Goal: Task Accomplishment & Management: Manage account settings

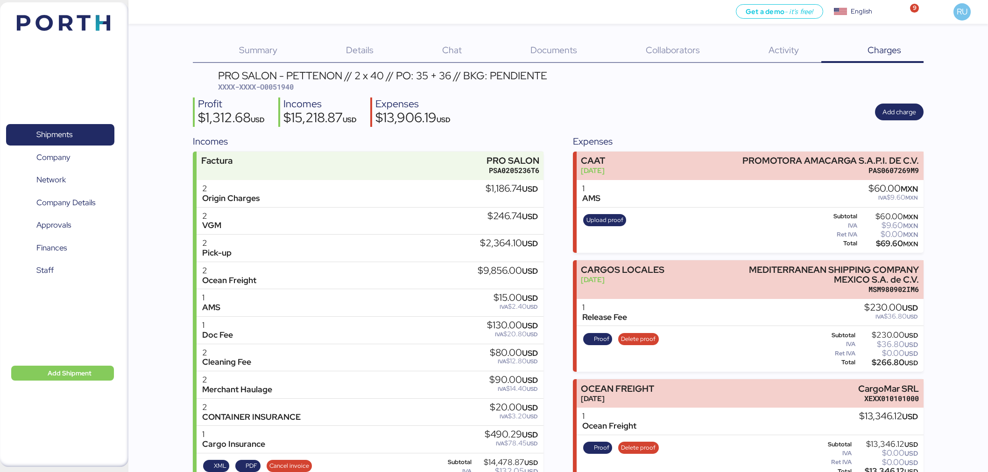
scroll to position [171, 0]
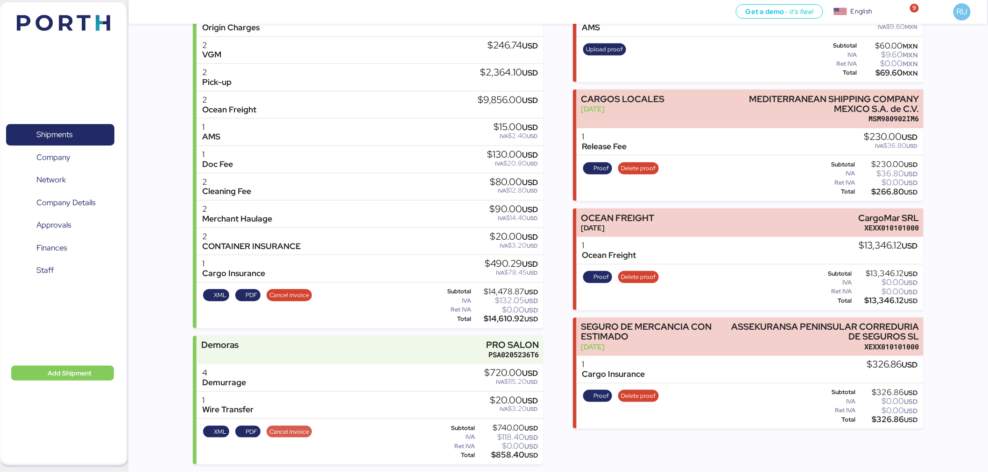
click at [287, 434] on span "Cancel invoice" at bounding box center [289, 432] width 40 height 10
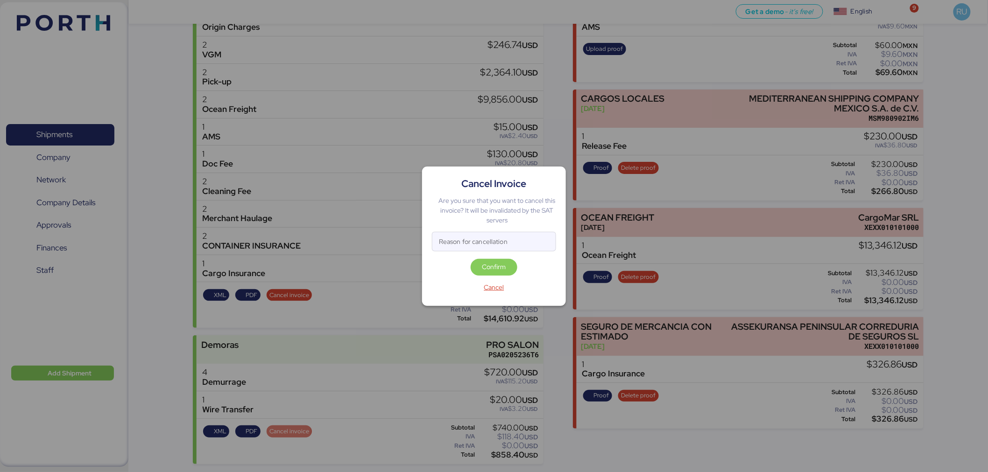
scroll to position [0, 0]
click at [487, 229] on div "Cancel Invoice Are you sure that you want to cancel this invoice? It will be in…" at bounding box center [494, 237] width 144 height 140
click at [495, 237] on input "Reason for cancellation" at bounding box center [493, 241] width 123 height 19
type input "datos erroneos"
click at [495, 265] on span "Confirm" at bounding box center [494, 266] width 24 height 11
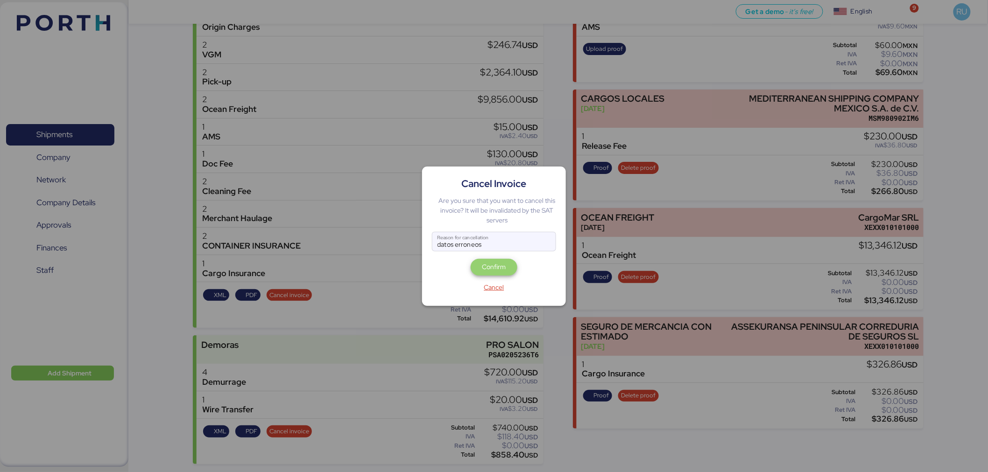
scroll to position [171, 0]
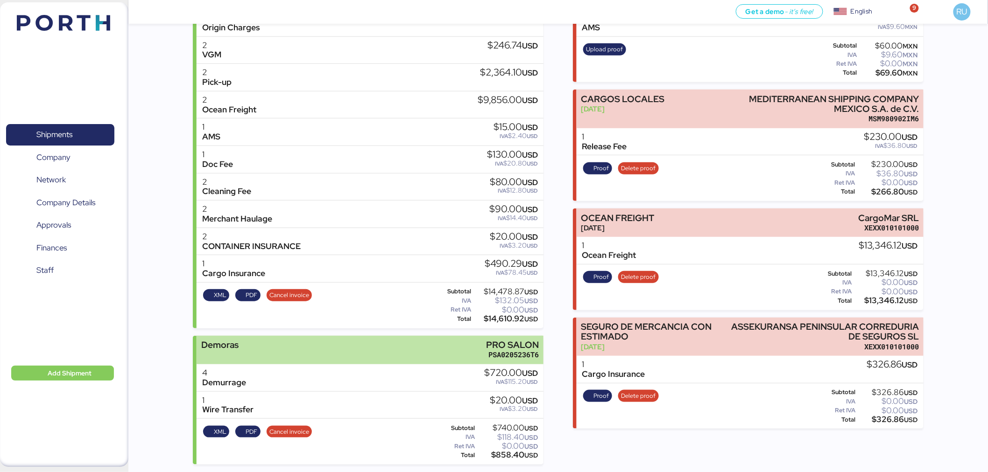
click at [377, 352] on div "Demoras PRO SALON PSA0205236T6" at bounding box center [369, 350] width 347 height 28
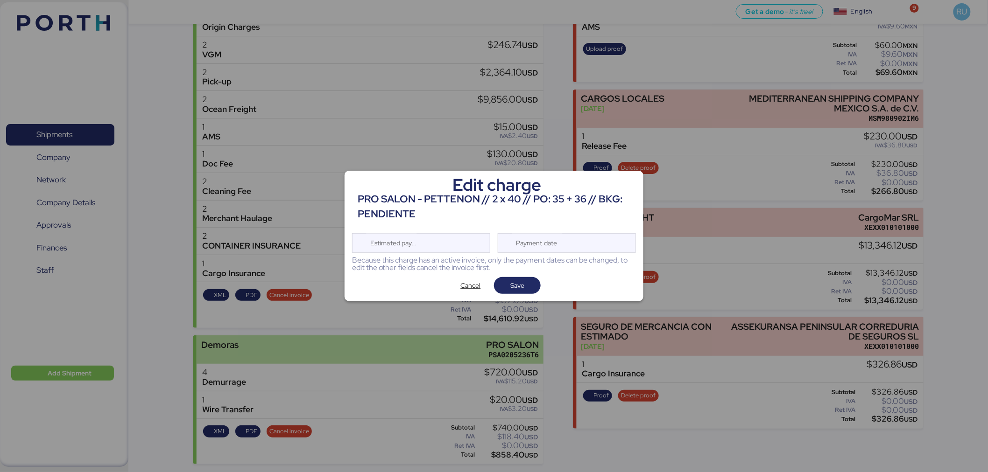
scroll to position [0, 0]
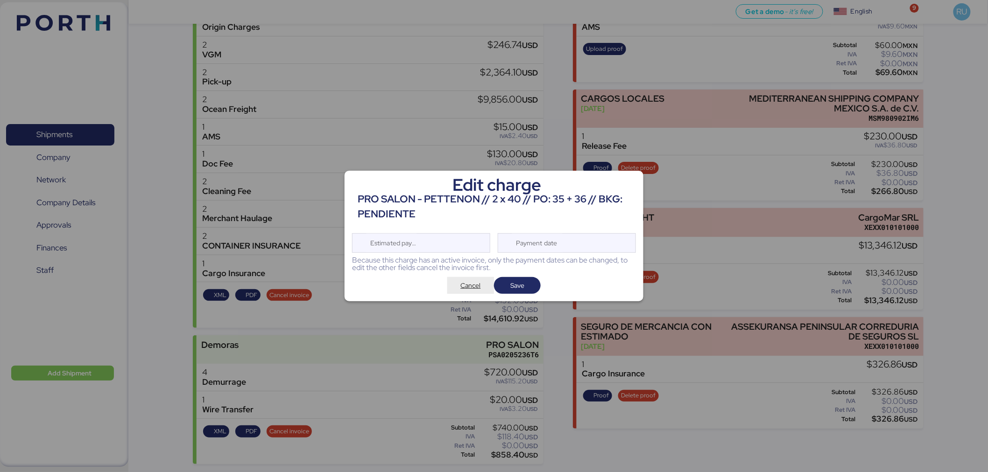
click at [465, 291] on span "Cancel" at bounding box center [471, 285] width 20 height 11
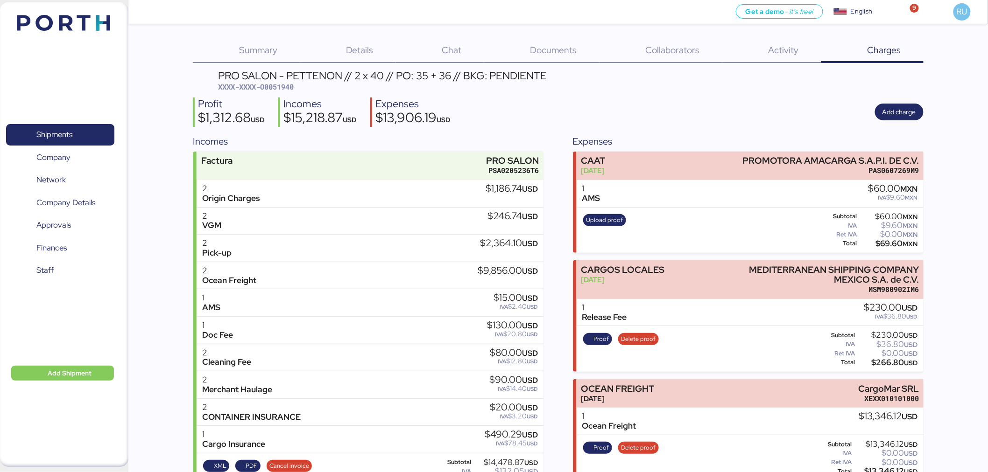
click at [289, 83] on span "XXXX-XXXX-O0051940" at bounding box center [256, 86] width 76 height 9
copy span "O0051940"
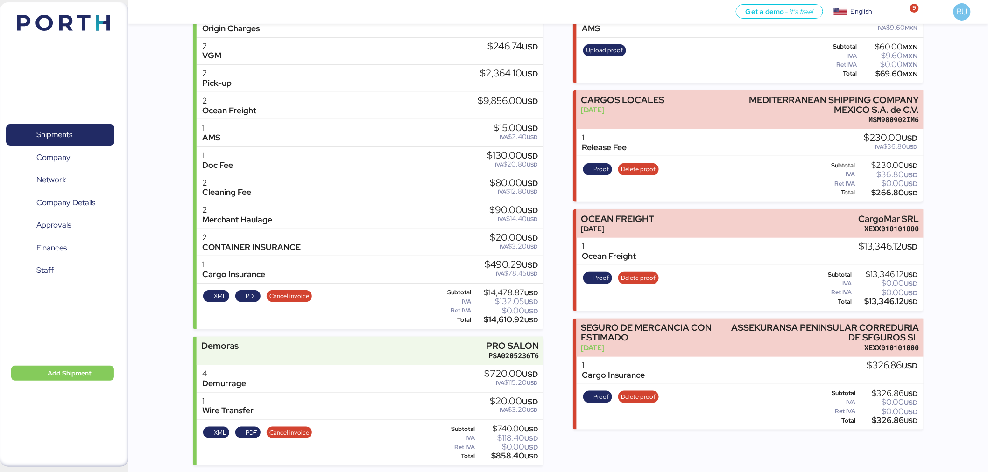
scroll to position [171, 0]
click at [295, 425] on div "XML PDF Cancel invoice" at bounding box center [257, 442] width 115 height 38
click at [299, 431] on span "Cancel invoice" at bounding box center [289, 432] width 40 height 10
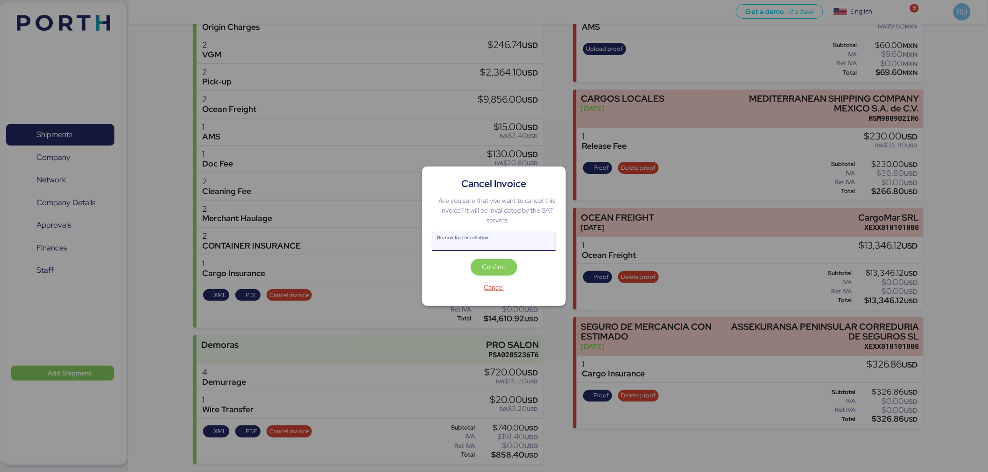
click at [519, 243] on input "Reason for cancellation" at bounding box center [493, 241] width 123 height 19
type input "datos erroneos"
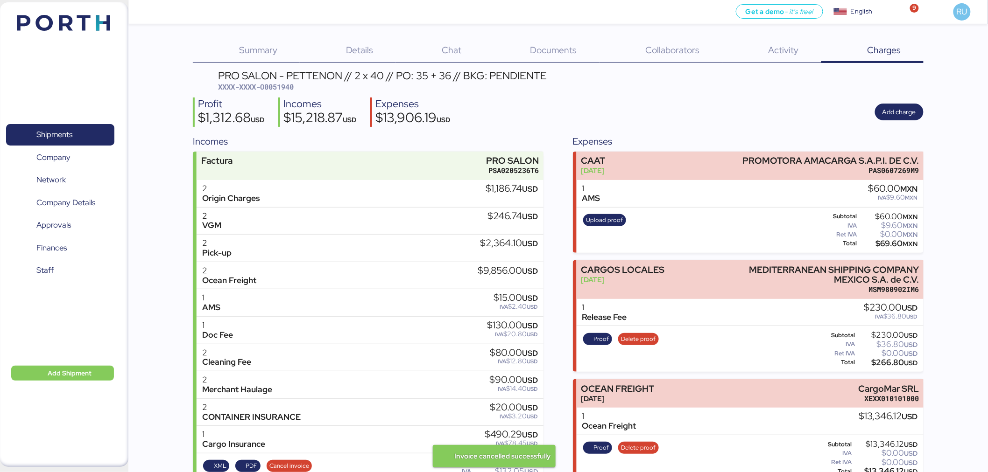
scroll to position [171, 0]
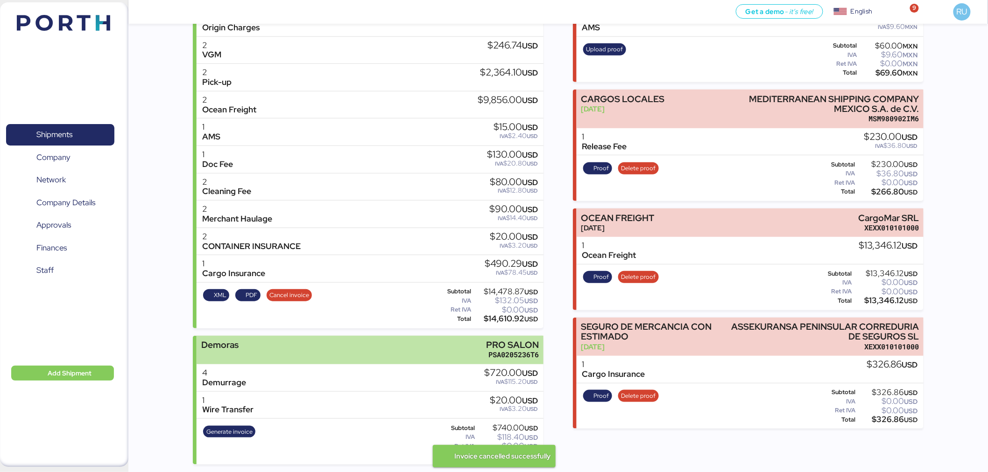
click at [386, 343] on div "Demoras PRO SALON PSA0205236T6" at bounding box center [369, 350] width 347 height 28
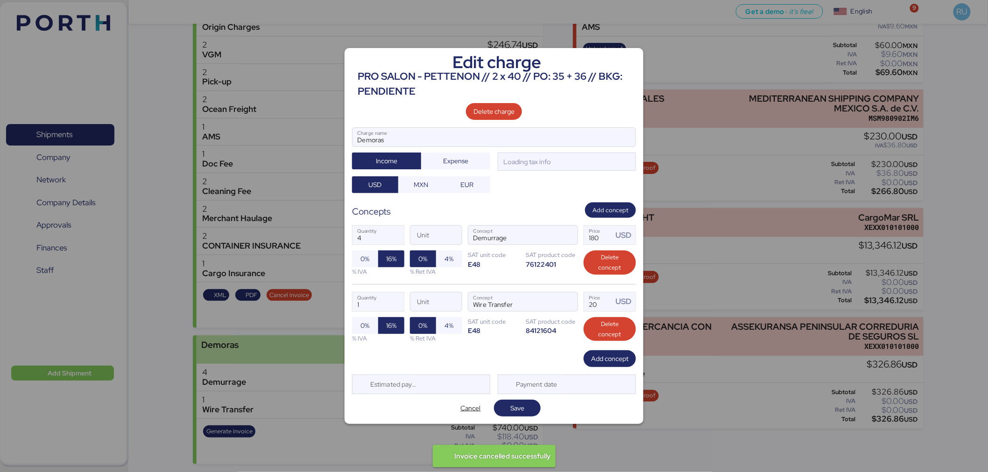
scroll to position [0, 0]
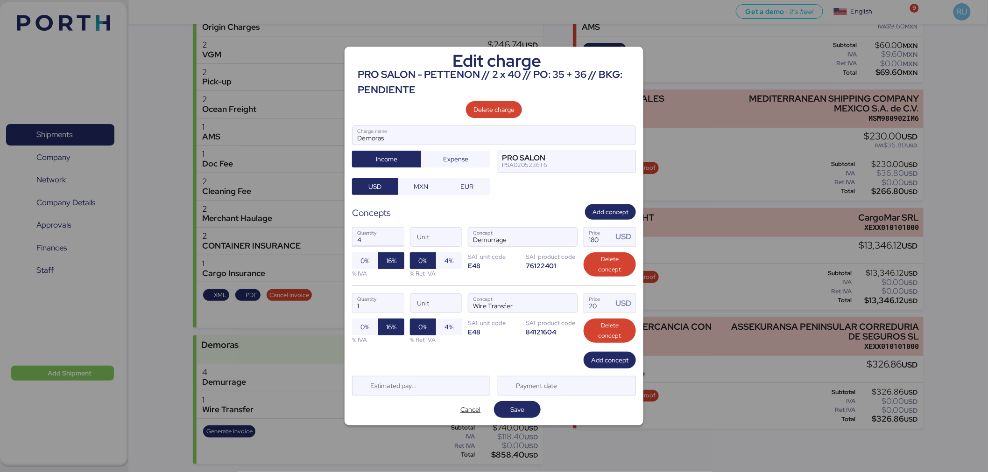
click at [368, 237] on input "4" at bounding box center [377, 237] width 51 height 19
click at [625, 210] on span "Add concept" at bounding box center [610, 212] width 36 height 10
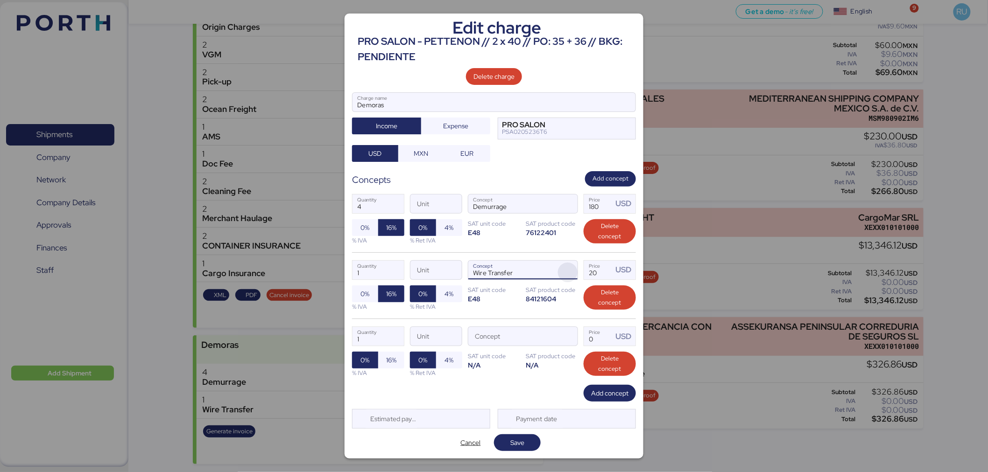
click at [563, 269] on span "button" at bounding box center [568, 273] width 20 height 20
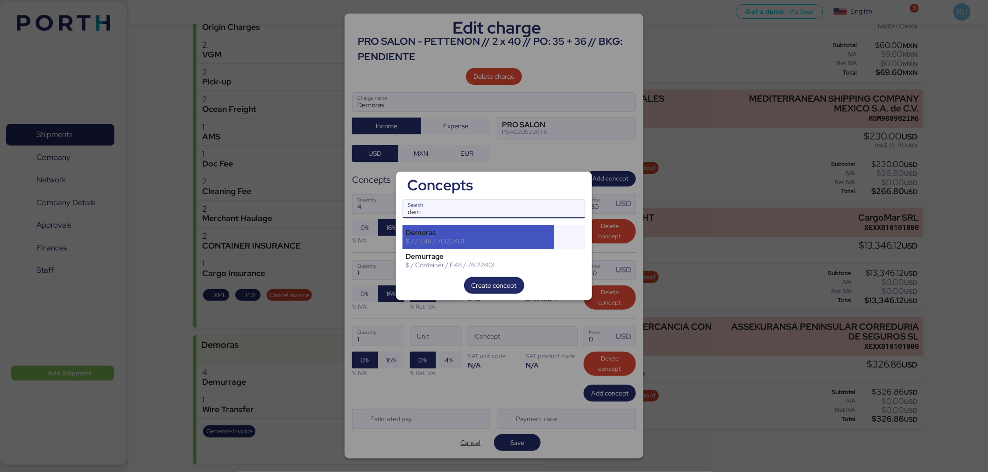
type input "dem"
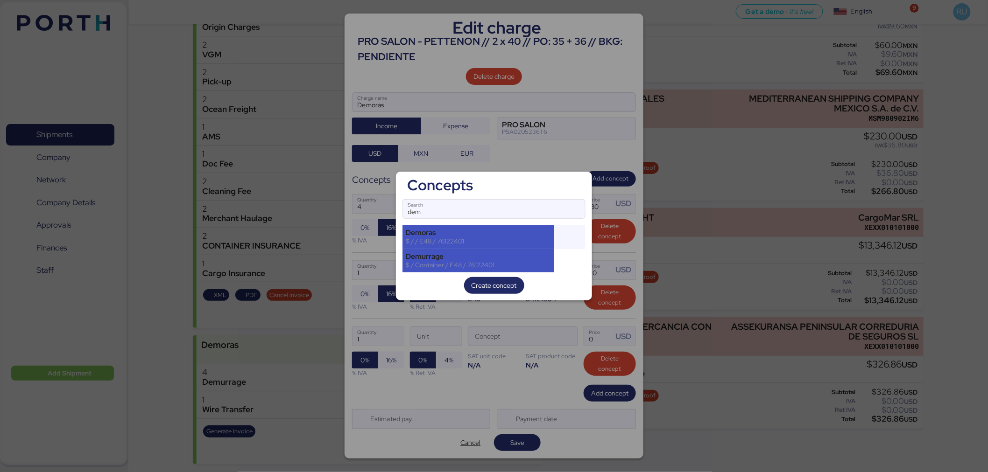
drag, startPoint x: 475, startPoint y: 237, endPoint x: 486, endPoint y: 252, distance: 19.7
click at [486, 252] on div "Demoras $ / / E48 / 76122401 Demurrage $ / Container / E48 / 76122401" at bounding box center [493, 248] width 183 height 47
click at [486, 252] on div "Demurrage" at bounding box center [478, 256] width 145 height 8
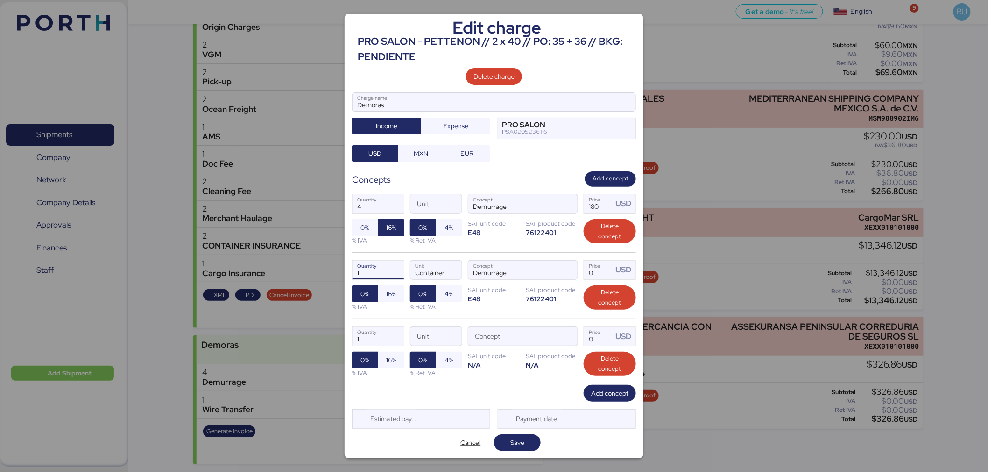
click at [376, 268] on input "1" at bounding box center [377, 270] width 51 height 19
type input "4"
click at [606, 269] on input "Price USD" at bounding box center [598, 270] width 29 height 19
type input "180"
click at [529, 461] on div at bounding box center [494, 236] width 988 height 472
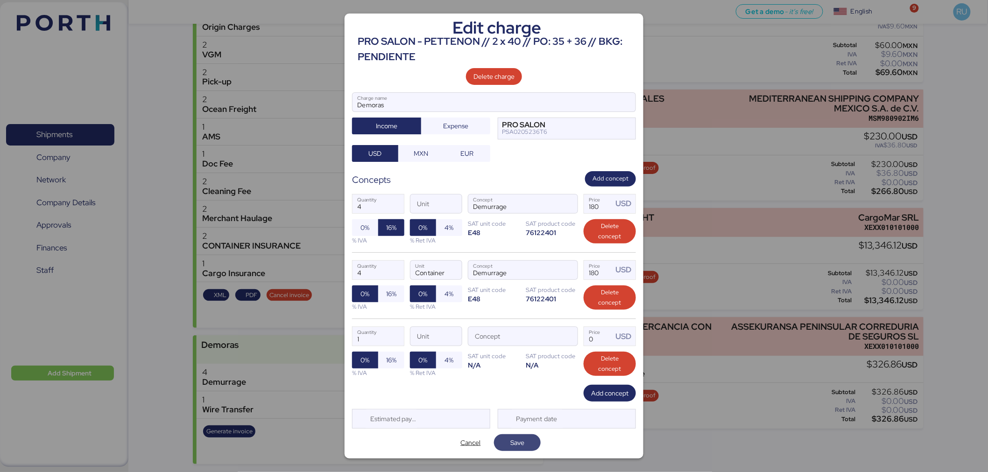
click at [519, 449] on span "Save" at bounding box center [517, 442] width 32 height 13
click at [567, 340] on span "button" at bounding box center [568, 339] width 20 height 20
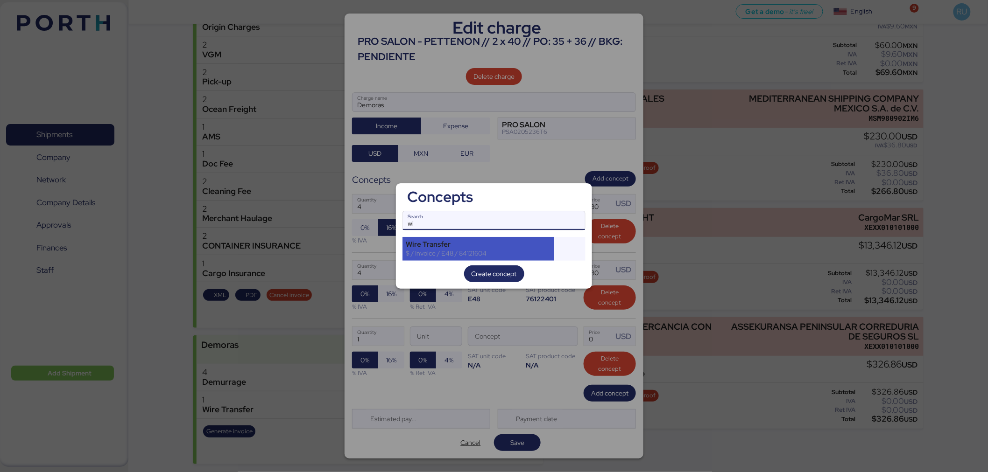
type input "wi"
click at [449, 250] on div "$ / Invoice / E48 / 84121604" at bounding box center [478, 253] width 145 height 8
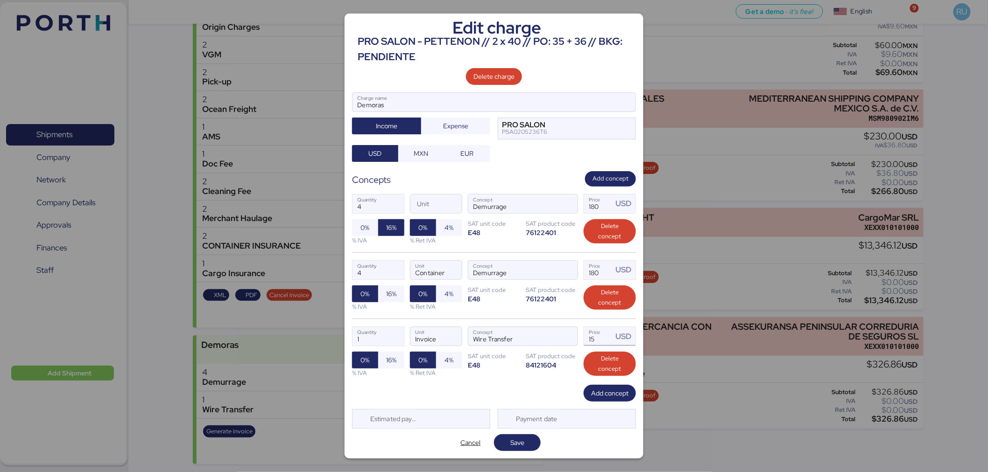
click at [597, 342] on input "15" at bounding box center [598, 336] width 29 height 19
type input "1"
type input "20"
click at [389, 307] on div "% IVA" at bounding box center [378, 306] width 52 height 9
click at [390, 293] on span "16%" at bounding box center [391, 293] width 10 height 11
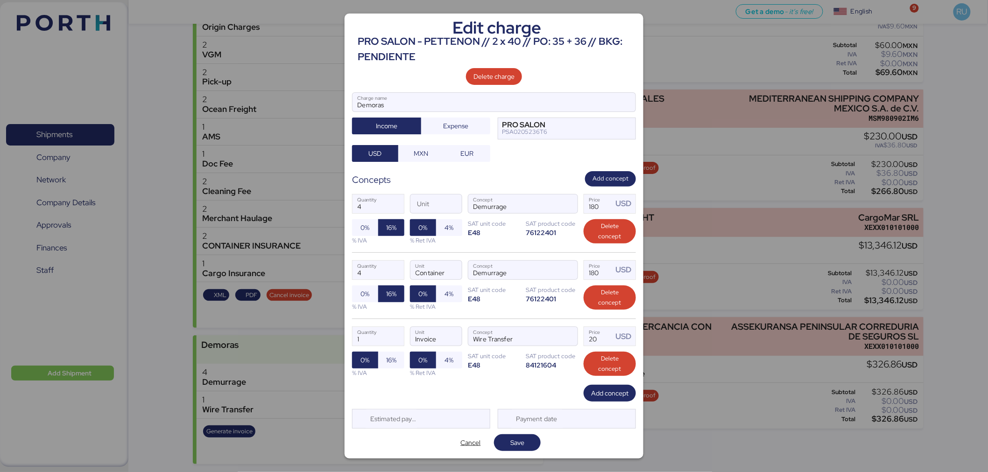
click at [399, 349] on div "1 Quantity Invoice Unit Wire Transfer Concept 20 Price USD 0% 16% % IVA 0% 4% %…" at bounding box center [494, 352] width 284 height 66
click at [393, 357] on span "16%" at bounding box center [391, 360] width 10 height 11
click at [512, 454] on div "Edit charge PRO SALON - PETTENON // 2 x 40 // PO: 35 + 36 // BKG: PENDIENTE Del…" at bounding box center [493, 237] width 299 height 446
click at [524, 445] on span "Save" at bounding box center [517, 442] width 14 height 11
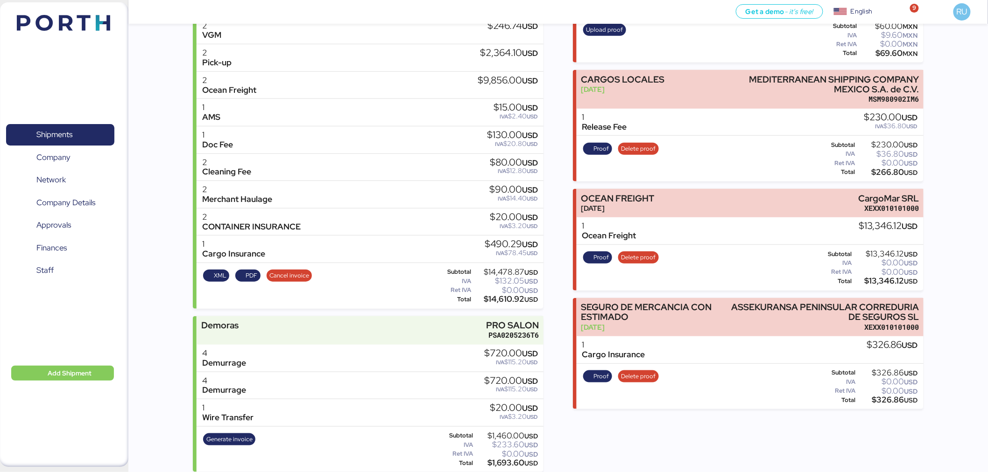
scroll to position [198, 0]
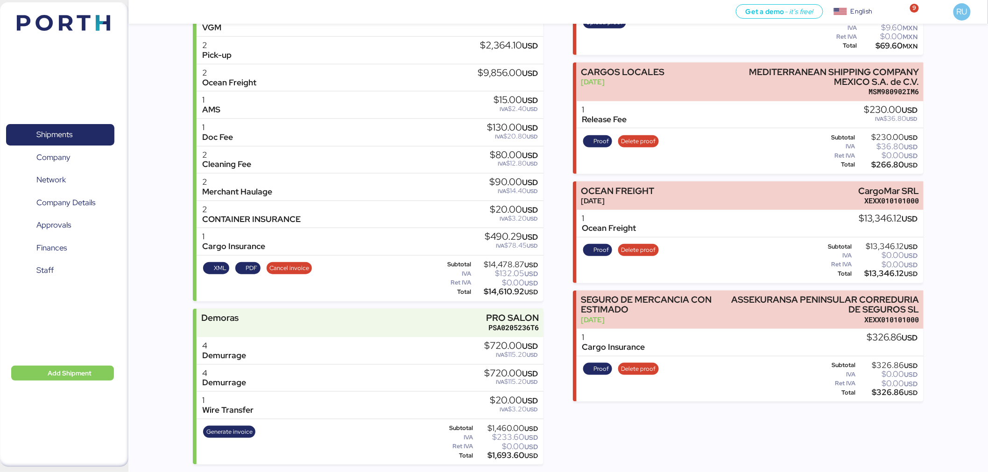
click at [217, 442] on div "Generate invoice" at bounding box center [229, 442] width 58 height 38
click at [229, 430] on span "Generate invoice" at bounding box center [229, 432] width 46 height 10
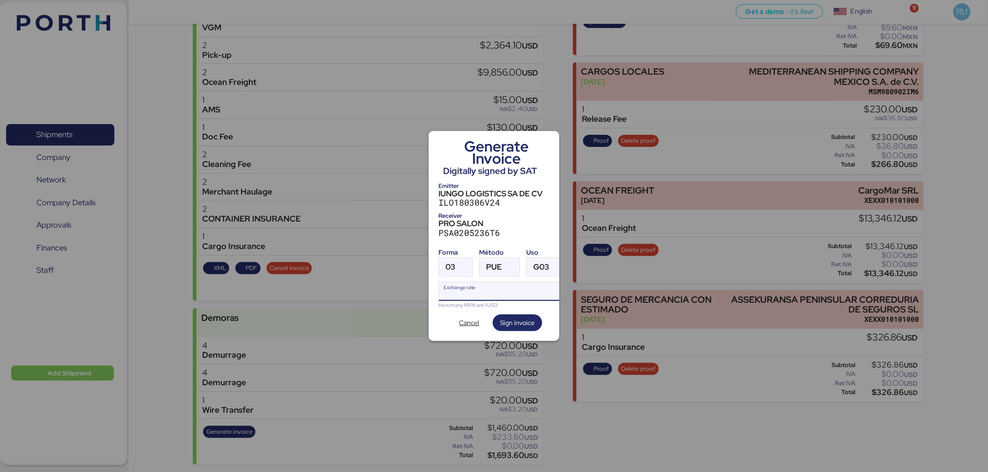
click at [497, 295] on input "Exchange rate" at bounding box center [502, 291] width 127 height 19
paste input "18.4276"
type input "18.4276"
click at [510, 260] on div at bounding box center [510, 267] width 17 height 19
click at [525, 299] on div "PPD" at bounding box center [538, 299] width 100 height 9
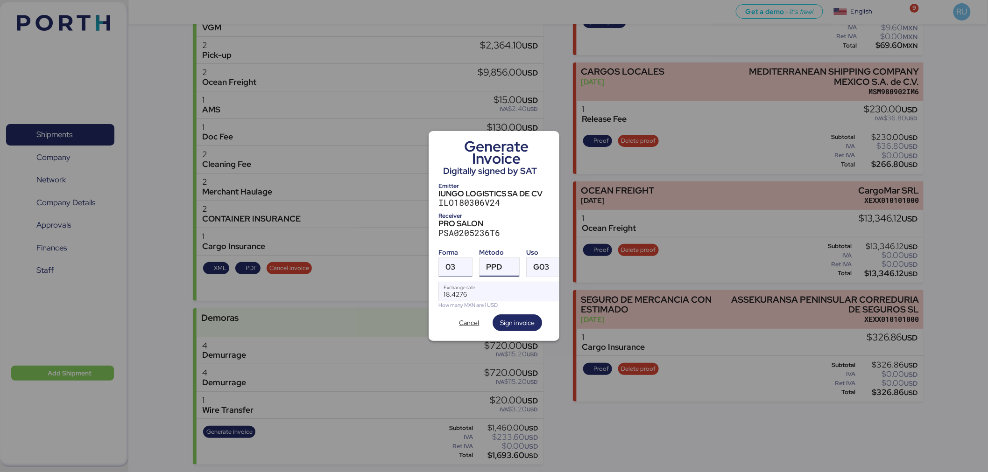
click at [463, 261] on div at bounding box center [463, 267] width 17 height 19
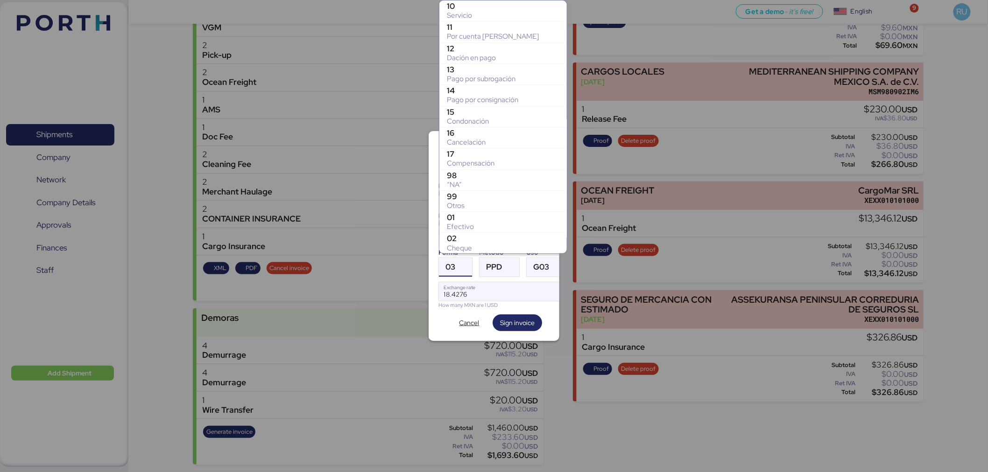
scroll to position [149, 0]
click at [497, 49] on div "99" at bounding box center [503, 47] width 112 height 9
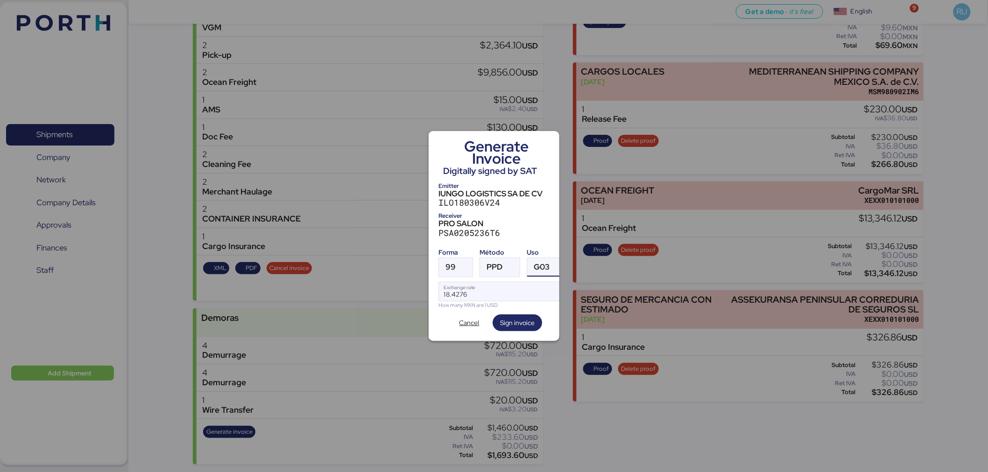
click at [543, 271] on div "G03" at bounding box center [541, 267] width 16 height 19
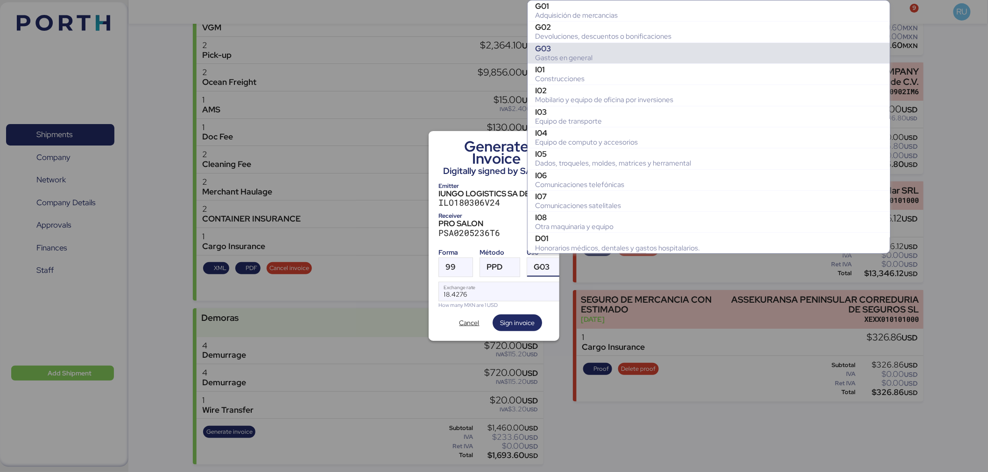
scroll to position [41, 0]
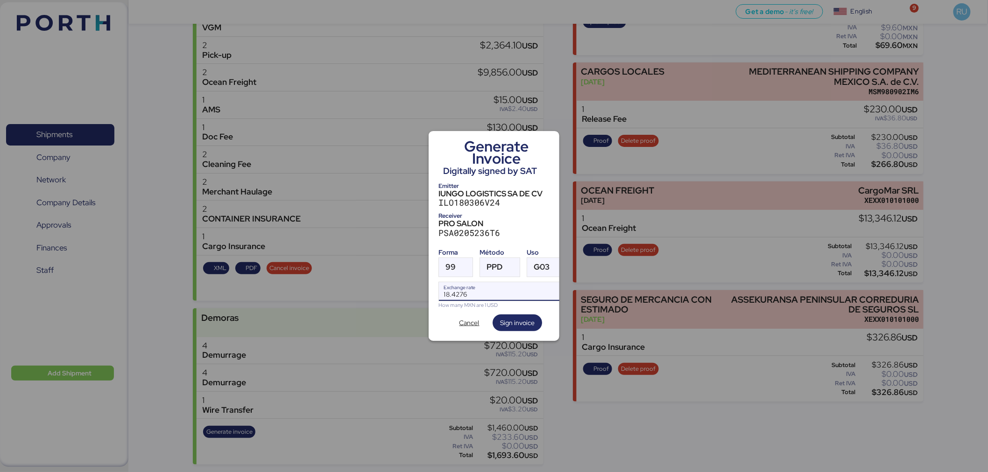
click at [477, 293] on input "18.4276" at bounding box center [502, 291] width 127 height 19
click at [514, 320] on span "Sign invoice" at bounding box center [517, 322] width 35 height 11
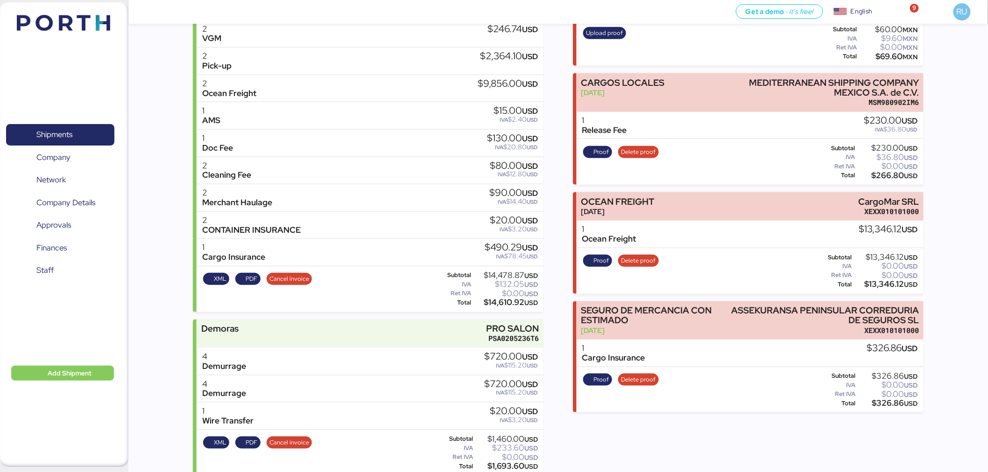
scroll to position [198, 0]
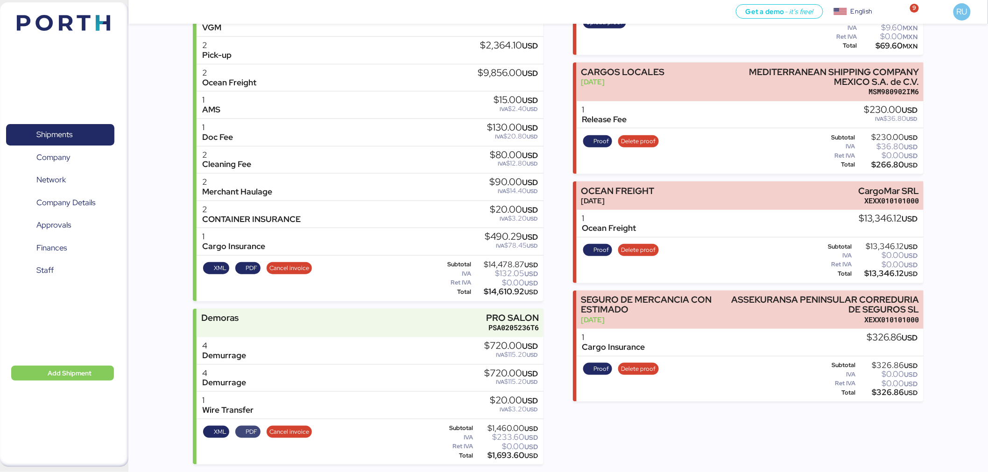
click at [245, 435] on span "PDF" at bounding box center [247, 432] width 19 height 10
click at [209, 430] on span "XML" at bounding box center [216, 432] width 20 height 10
